Goal: Check status

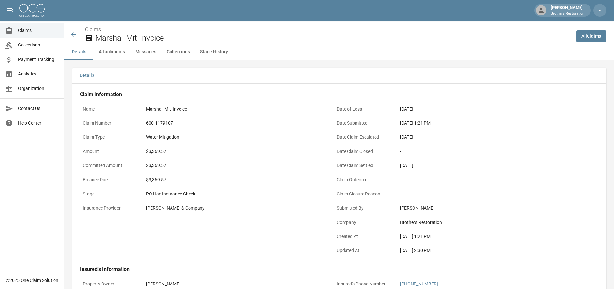
click at [71, 34] on icon at bounding box center [74, 34] width 8 height 8
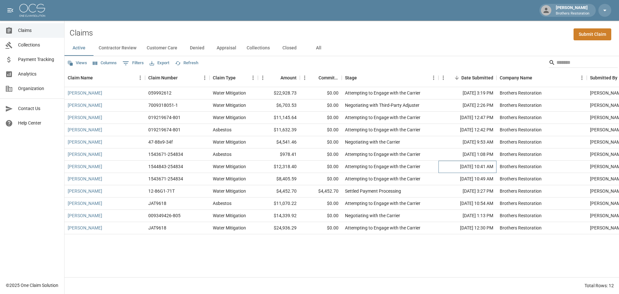
drag, startPoint x: 494, startPoint y: 166, endPoint x: 426, endPoint y: 169, distance: 67.8
click at [426, 169] on div "[PERSON_NAME] 1544843-254834 Water Mitigation $12,318.40 $0.00 Attempting to En…" at bounding box center [365, 167] width 603 height 12
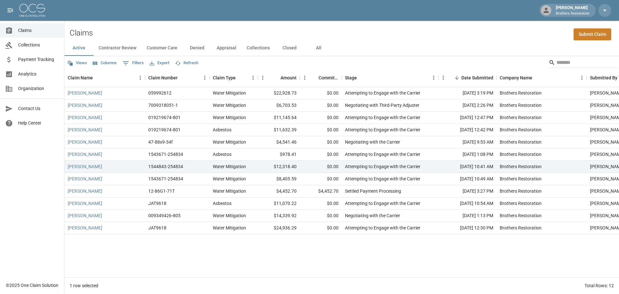
click at [335, 254] on div "[PERSON_NAME] 059992612 Water Mitigation $22,928.73 $0.00 Attempting to Engage …" at bounding box center [365, 182] width 603 height 190
